Goal: Task Accomplishment & Management: Manage account settings

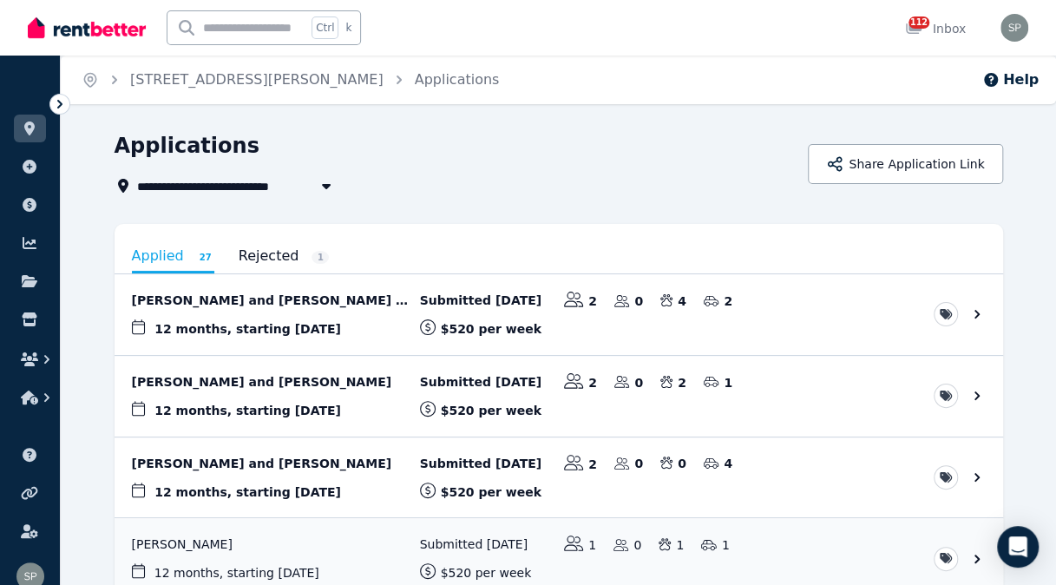
click at [43, 121] on link at bounding box center [30, 129] width 32 height 28
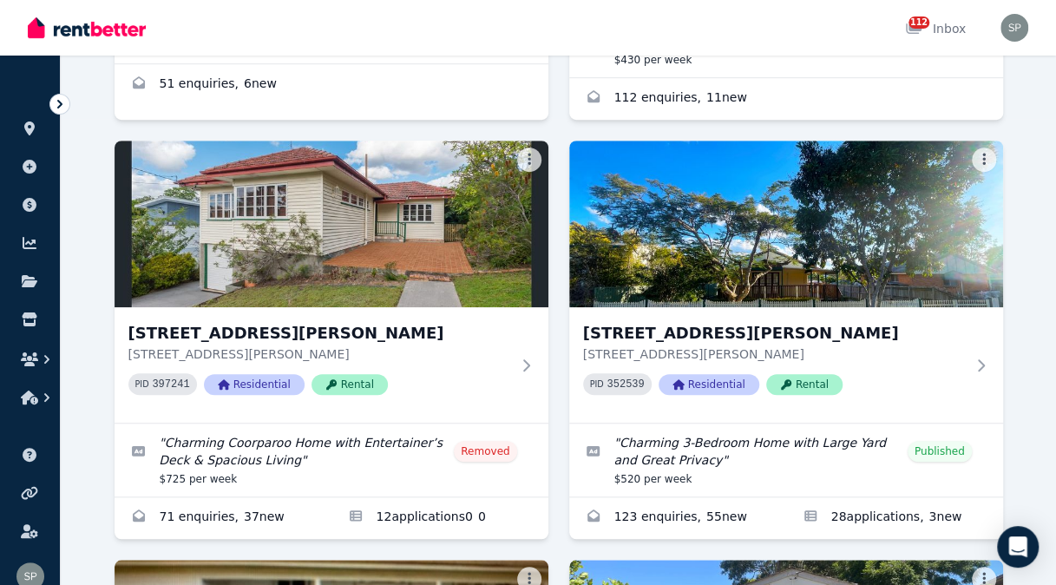
scroll to position [464, 0]
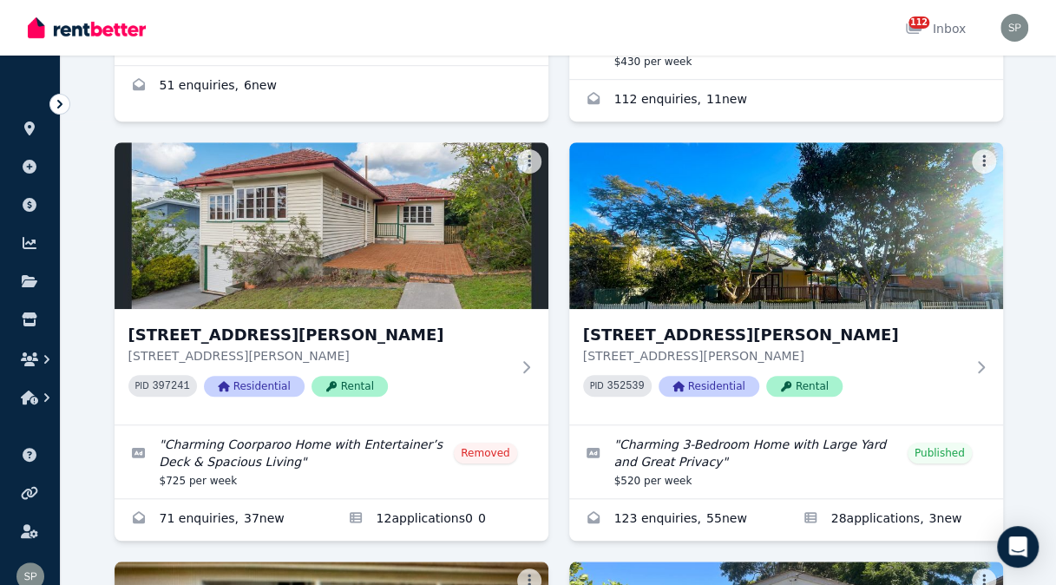
click at [522, 361] on icon at bounding box center [525, 367] width 17 height 14
